Goal: Browse casually: Explore the website without a specific task or goal

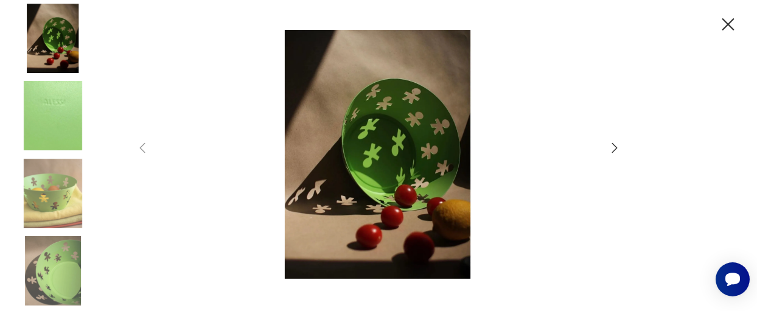
click at [627, 141] on div at bounding box center [378, 155] width 757 height 311
click at [619, 147] on icon "button" at bounding box center [614, 148] width 15 height 15
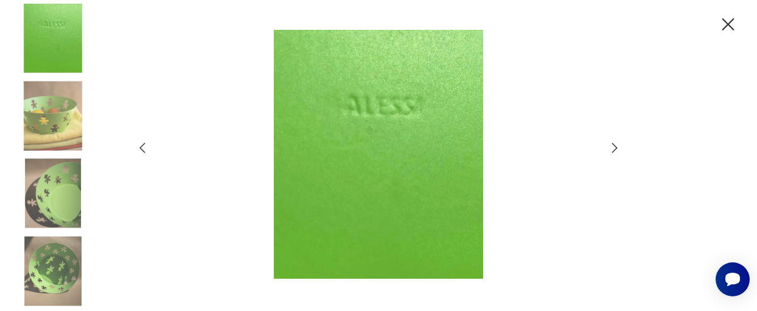
click at [619, 147] on icon "button" at bounding box center [614, 148] width 15 height 15
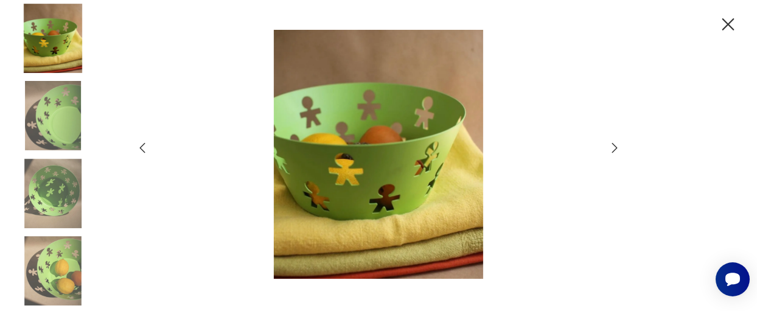
click at [616, 147] on icon "button" at bounding box center [614, 148] width 5 height 10
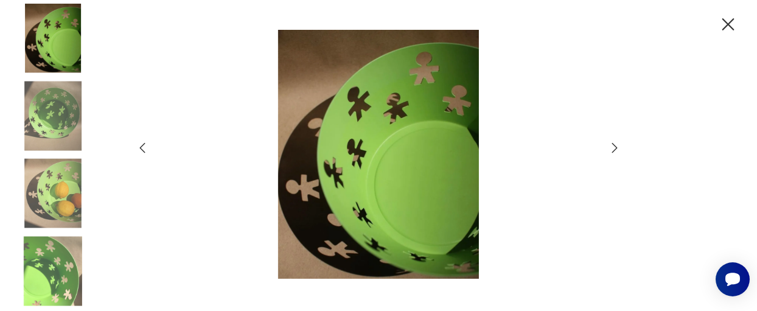
click at [616, 147] on icon "button" at bounding box center [614, 148] width 5 height 10
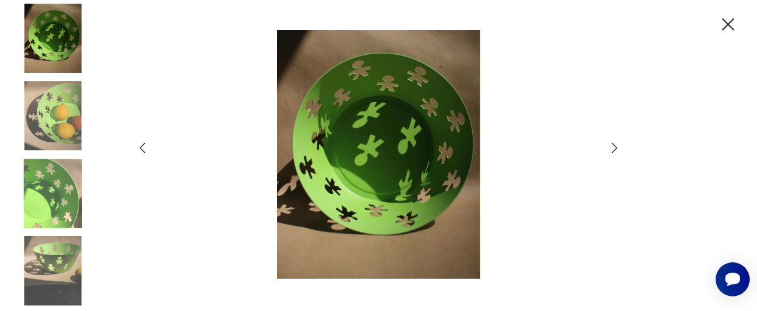
click at [611, 142] on icon "button" at bounding box center [614, 148] width 15 height 15
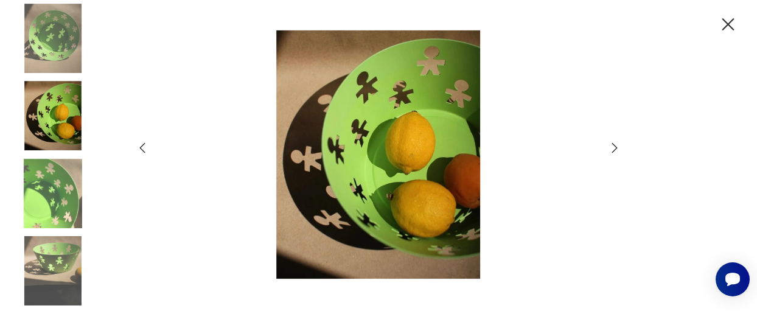
click at [725, 19] on icon "button" at bounding box center [727, 24] width 21 height 21
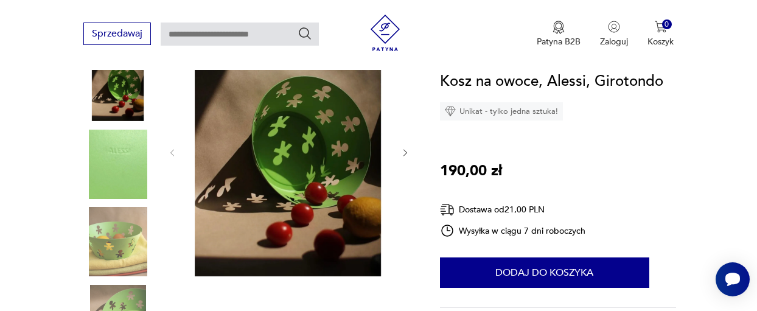
scroll to position [206, 0]
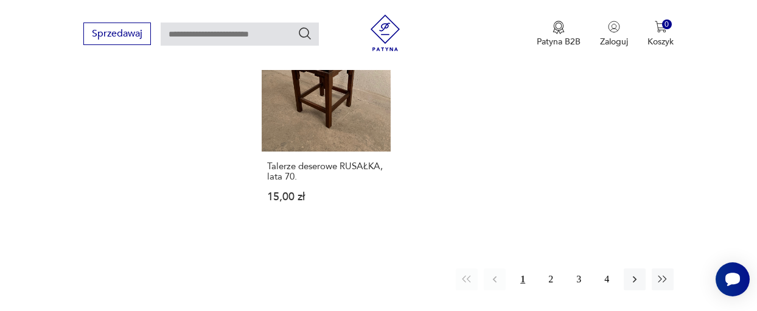
scroll to position [1601, 0]
